Goal: Communication & Community: Answer question/provide support

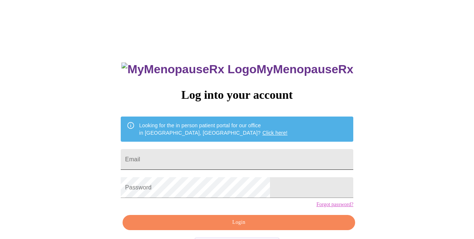
click at [242, 159] on input "Email" at bounding box center [237, 159] width 232 height 21
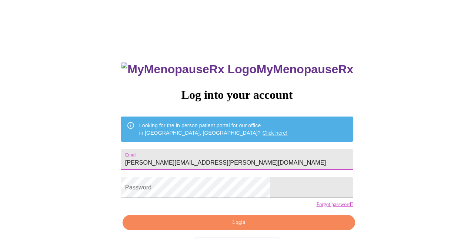
type input "[PERSON_NAME][EMAIL_ADDRESS][PERSON_NAME][DOMAIN_NAME]"
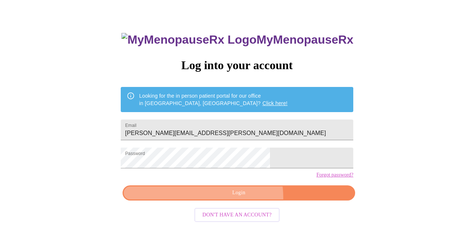
click at [244, 198] on span "Login" at bounding box center [238, 192] width 215 height 9
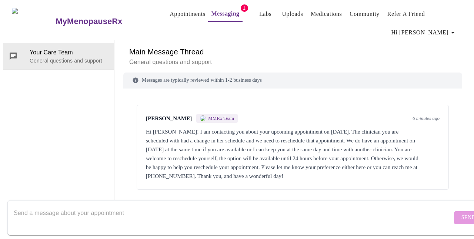
scroll to position [37, 0]
click at [153, 208] on textarea "Send a message about your appointment" at bounding box center [233, 218] width 438 height 24
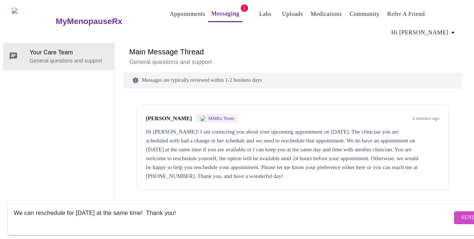
type textarea "We can reschedule for October 1st at the same time! Thank you!"
click at [461, 213] on span "Send" at bounding box center [468, 217] width 14 height 9
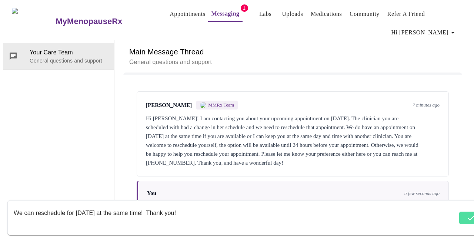
scroll to position [18, 0]
